Goal: Task Accomplishment & Management: Manage account settings

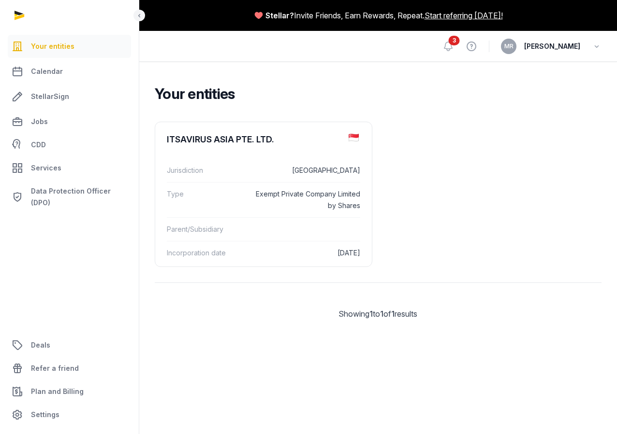
click at [564, 46] on span "[PERSON_NAME]" at bounding box center [552, 47] width 56 height 12
click at [595, 49] on icon "button" at bounding box center [597, 47] width 10 height 14
click at [416, 216] on ul "ITSAVIRUS ASIA PTE. LTD. Jurisdiction Singapore Type Exempt Private Company Lim…" at bounding box center [378, 194] width 447 height 145
click at [328, 181] on div "Jurisdiction Singapore" at bounding box center [263, 170] width 193 height 23
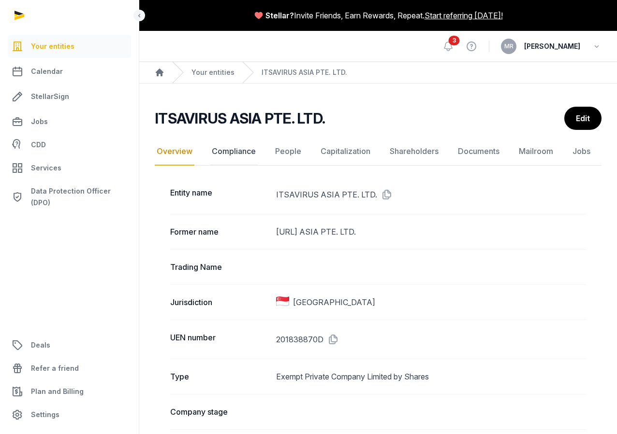
click at [237, 157] on link "Compliance" at bounding box center [234, 152] width 48 height 28
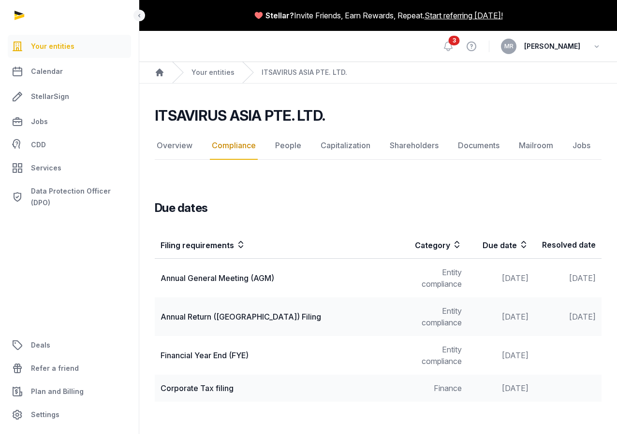
click at [234, 358] on div "Financial Year End (FYE)" at bounding box center [277, 356] width 234 height 12
click at [454, 366] on td "Entity compliance" at bounding box center [433, 355] width 67 height 39
click at [511, 361] on td "Oct 31, 2025" at bounding box center [500, 355] width 67 height 39
click at [583, 43] on div "MR MELISSA MARTINA RUTH" at bounding box center [551, 46] width 101 height 15
click at [602, 40] on div "Open sidebar 3 View help MR MELISSA MARTINA RUTH" at bounding box center [377, 46] width 477 height 31
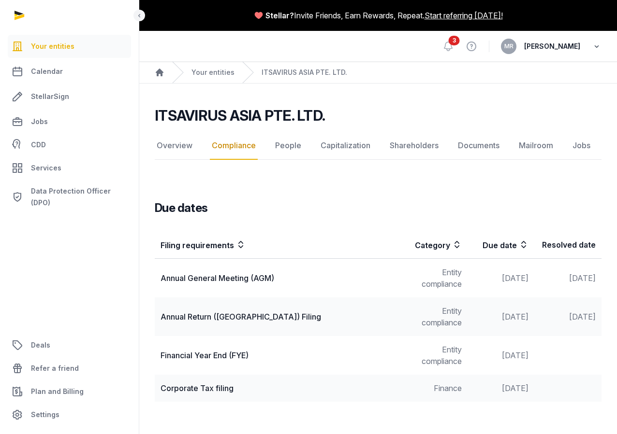
click at [599, 43] on icon "button" at bounding box center [597, 47] width 10 height 14
click at [400, 203] on div "Due dates" at bounding box center [378, 200] width 447 height 31
click at [530, 139] on link "Mailroom" at bounding box center [536, 146] width 38 height 28
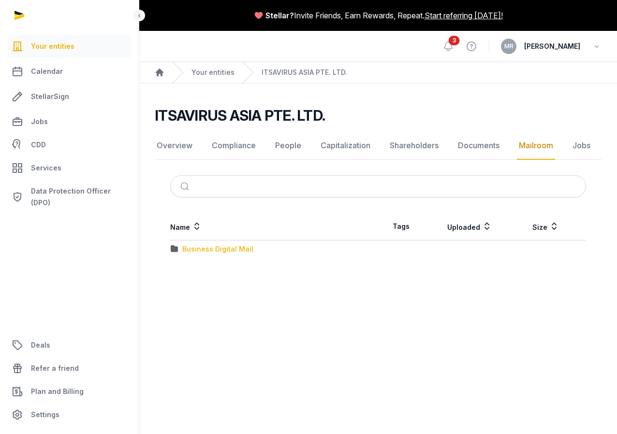
click at [234, 249] on div "Business Digital Mail" at bounding box center [217, 250] width 71 height 10
click at [220, 255] on div "Govt Agency" at bounding box center [203, 255] width 43 height 10
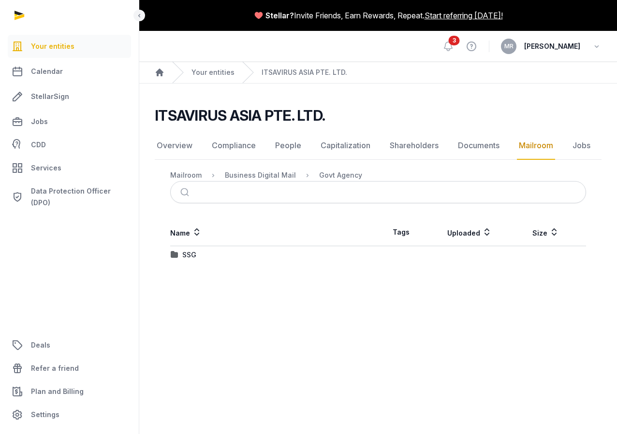
click at [219, 260] on div "SSG" at bounding box center [274, 255] width 207 height 10
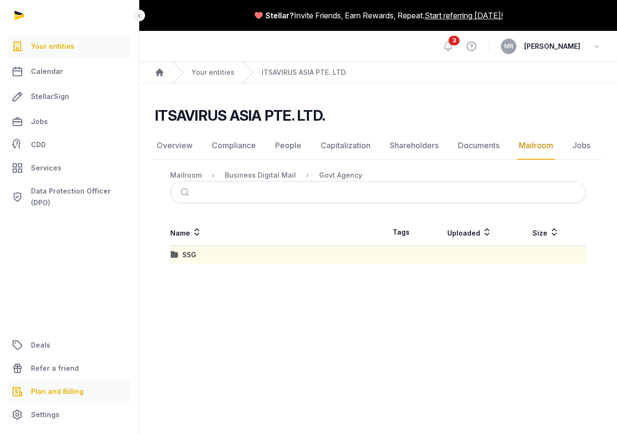
click at [63, 385] on link "Plan and Billing" at bounding box center [69, 391] width 123 height 23
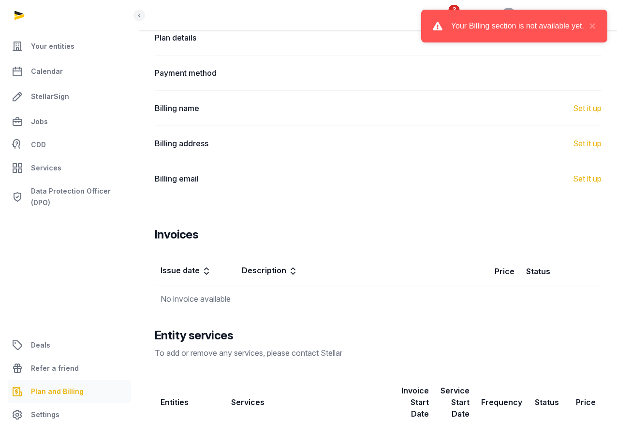
scroll to position [129, 0]
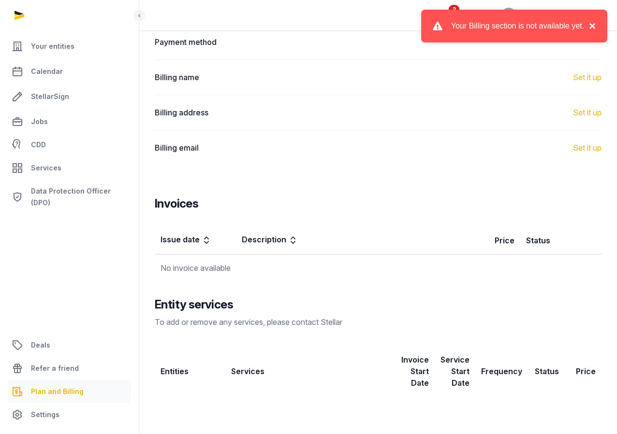
click at [591, 27] on button "×" at bounding box center [590, 26] width 12 height 12
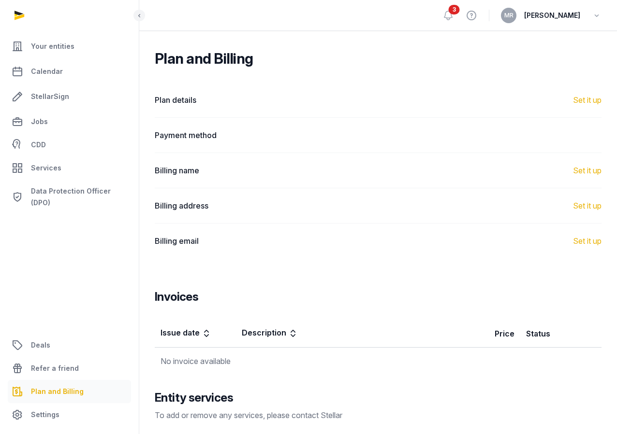
scroll to position [0, 0]
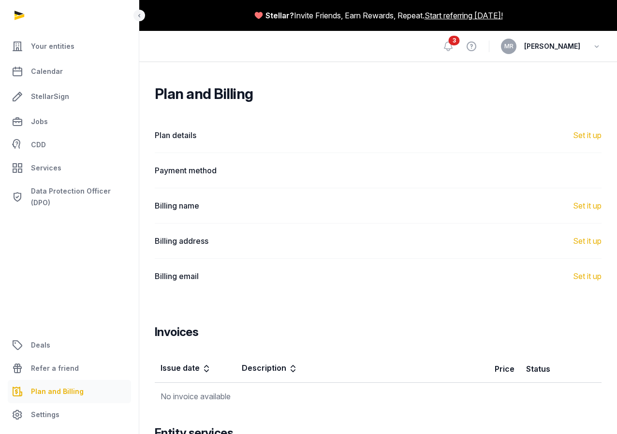
click at [561, 55] on div "3 View help MR MELISSA MARTINA RUTH" at bounding box center [521, 46] width 159 height 30
click at [561, 45] on span "[PERSON_NAME]" at bounding box center [552, 47] width 56 height 12
click at [448, 43] on span "3" at bounding box center [453, 41] width 11 height 10
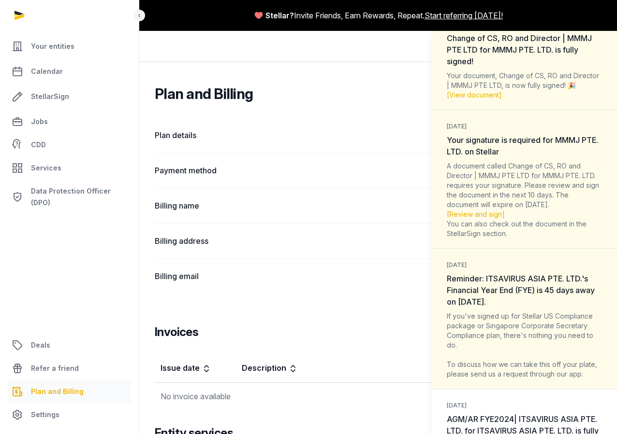
scroll to position [78, 0]
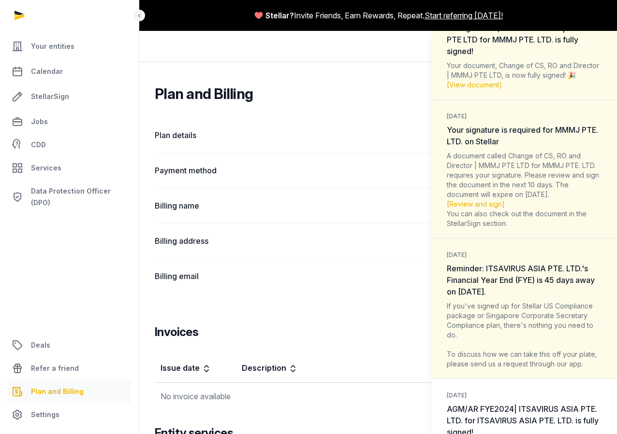
click at [521, 309] on div "If you've signed up for Stellar US Compliance package or Singapore Corporate Se…" at bounding box center [524, 336] width 155 height 68
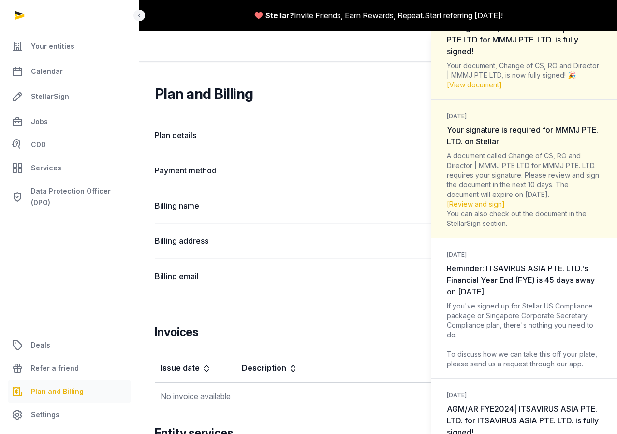
click at [530, 212] on div "A document called Change of CS, RO and Director | MMMJ PTE LTD for MMMJ PTE. LT…" at bounding box center [524, 189] width 155 height 77
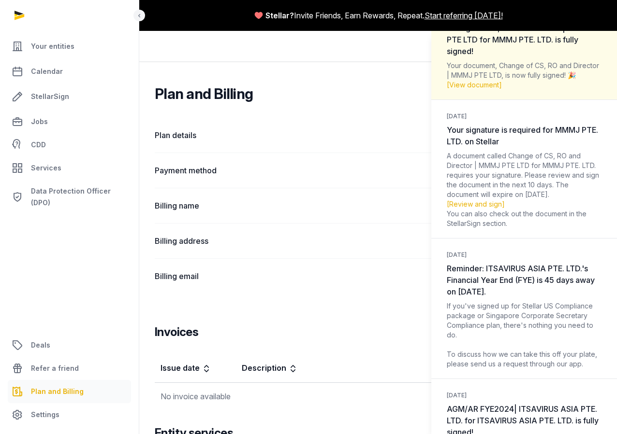
click at [519, 170] on div "A document called Change of CS, RO and Director | MMMJ PTE LTD for MMMJ PTE. LT…" at bounding box center [524, 189] width 155 height 77
click at [479, 205] on link "[Review and sign]" at bounding box center [476, 204] width 58 height 8
click at [520, 80] on div "Your document, Change of CS, RO and Director | MMMJ PTE LTD, is now fully signe…" at bounding box center [524, 75] width 155 height 29
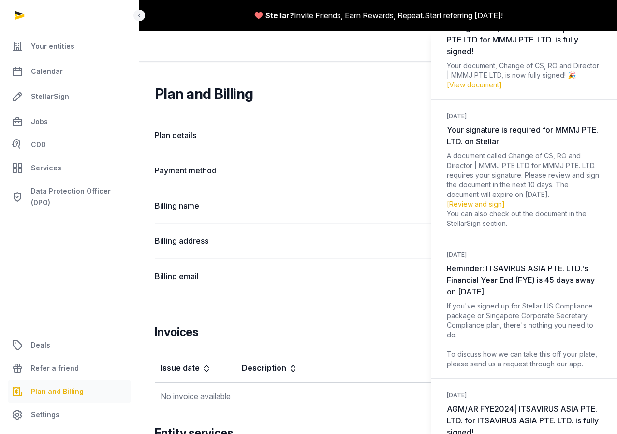
click at [525, 82] on div "Your document, Change of CS, RO and Director | MMMJ PTE LTD, is now fully signe…" at bounding box center [524, 75] width 155 height 29
click at [490, 83] on link "[View document]" at bounding box center [474, 85] width 55 height 8
